Goal: Information Seeking & Learning: Learn about a topic

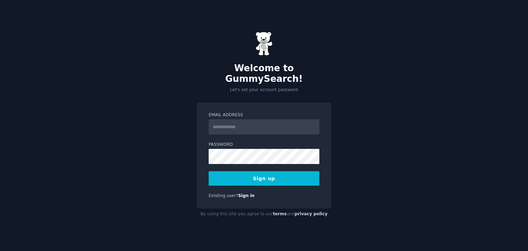
type input "**********"
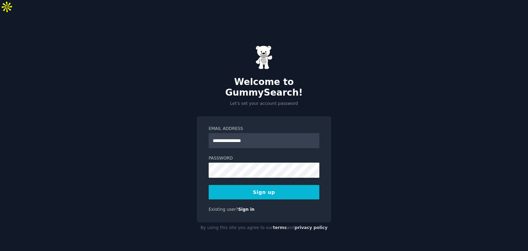
click at [271, 185] on button "Sign up" at bounding box center [264, 192] width 111 height 14
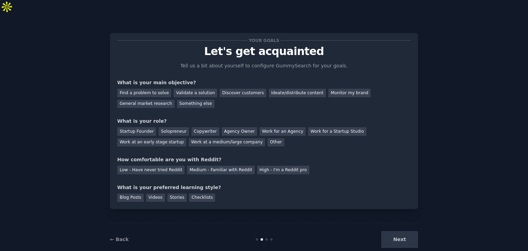
click at [402, 231] on div "Next" at bounding box center [366, 239] width 103 height 17
click at [154, 86] on div "Find a problem to solve Validate a solution Discover customers Ideate/distribut…" at bounding box center [264, 97] width 294 height 22
click at [154, 89] on div "Find a problem to solve" at bounding box center [144, 93] width 54 height 9
click at [140, 127] on div "Startup Founder" at bounding box center [136, 131] width 39 height 9
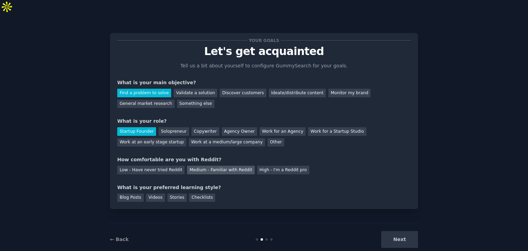
click at [191, 166] on div "Medium - Familiar with Reddit" at bounding box center [220, 170] width 67 height 9
click at [173, 194] on div "Stories" at bounding box center [176, 198] width 19 height 9
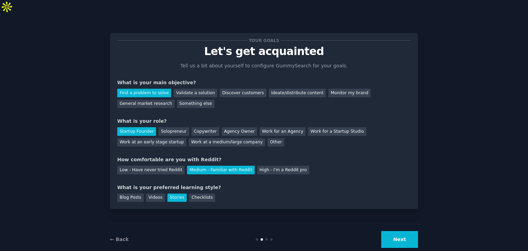
click at [394, 231] on button "Next" at bounding box center [399, 239] width 37 height 17
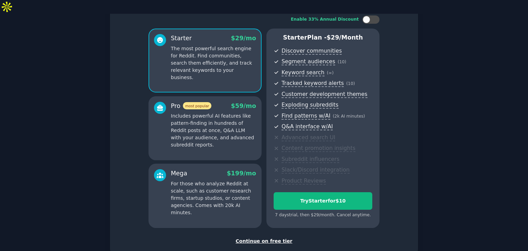
scroll to position [56, 0]
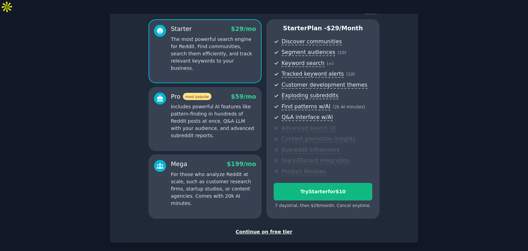
click at [269, 228] on div "Continue on free tier" at bounding box center [264, 231] width 294 height 7
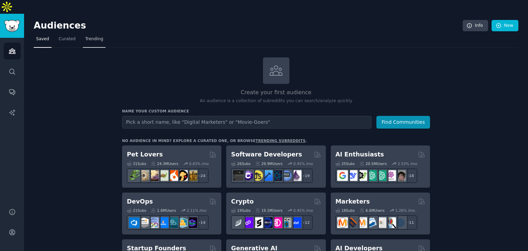
click at [97, 34] on link "Trending" at bounding box center [94, 41] width 23 height 14
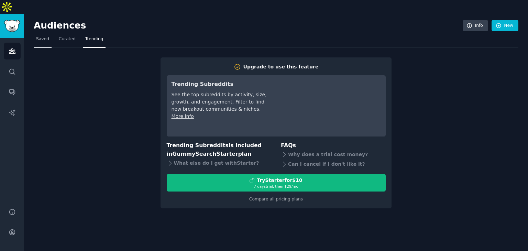
click at [43, 36] on span "Saved" at bounding box center [42, 39] width 13 height 6
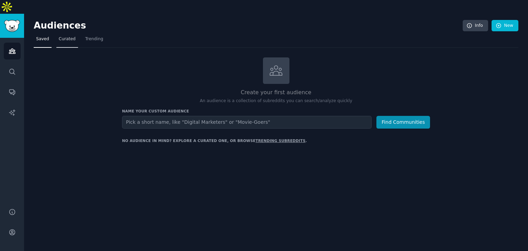
click at [62, 34] on link "Curated" at bounding box center [67, 41] width 22 height 14
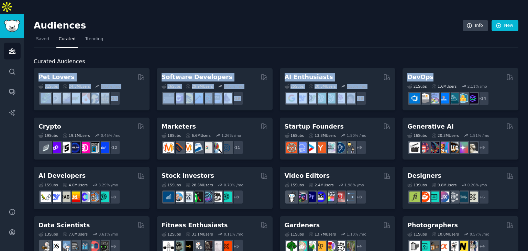
drag, startPoint x: 528, startPoint y: 35, endPoint x: 528, endPoint y: 62, distance: 26.8
click at [528, 62] on main "Audiences Info New Saved Curated Trending Curated Audiences Pet Lovers 31 Sub s…" at bounding box center [276, 139] width 504 height 251
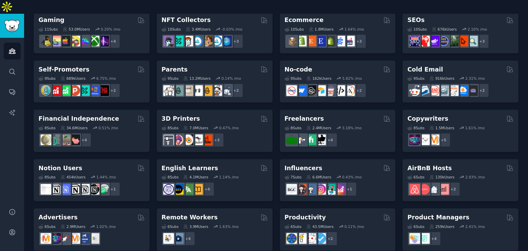
scroll to position [299, 0]
